Goal: Task Accomplishment & Management: Manage account settings

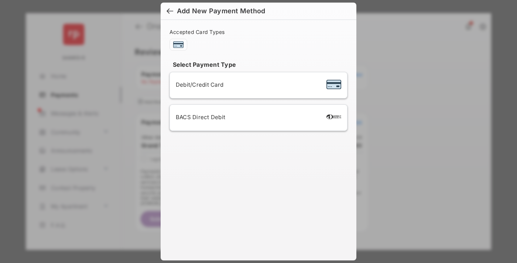
click at [257, 118] on div "BACS Direct Debit" at bounding box center [258, 118] width 165 height 14
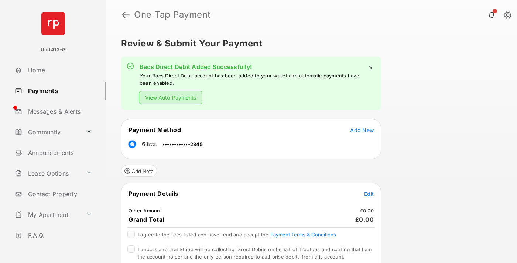
click at [58, 90] on link "Payments" at bounding box center [59, 91] width 95 height 18
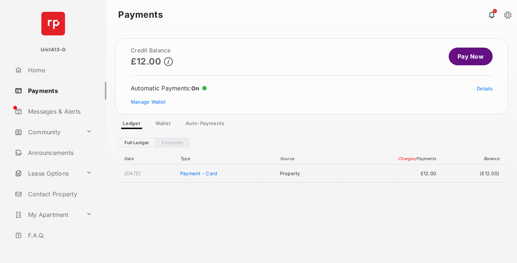
click at [148, 102] on link "Manage Wallet" at bounding box center [148, 102] width 35 height 6
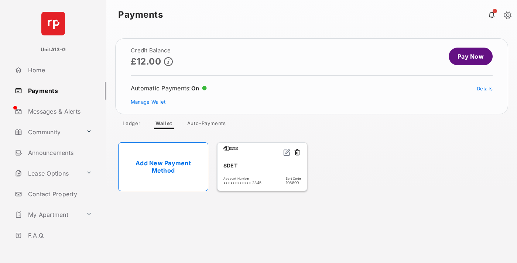
click at [484, 89] on link "Details" at bounding box center [485, 89] width 16 height 6
